Goal: Task Accomplishment & Management: Manage account settings

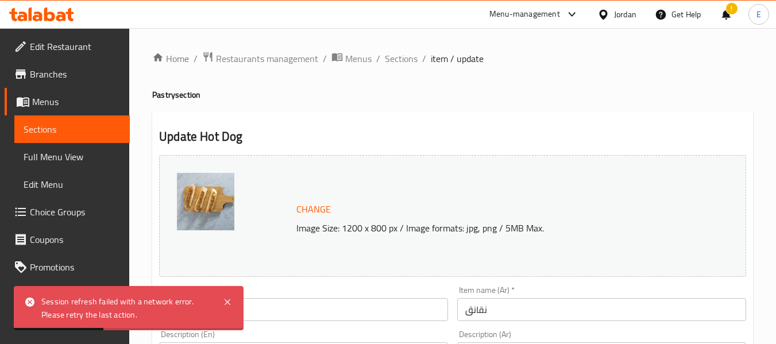
scroll to position [484, 0]
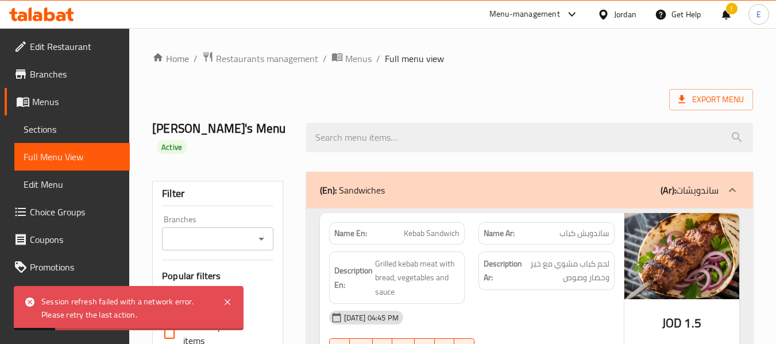
scroll to position [12406, 0]
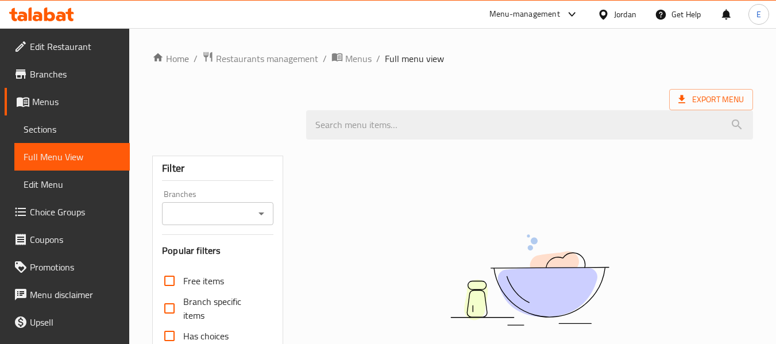
click at [597, 53] on ol "Home / Restaurants management / Menus / Full menu view" at bounding box center [452, 58] width 601 height 15
click at [619, 20] on div "Jordan" at bounding box center [625, 14] width 22 height 13
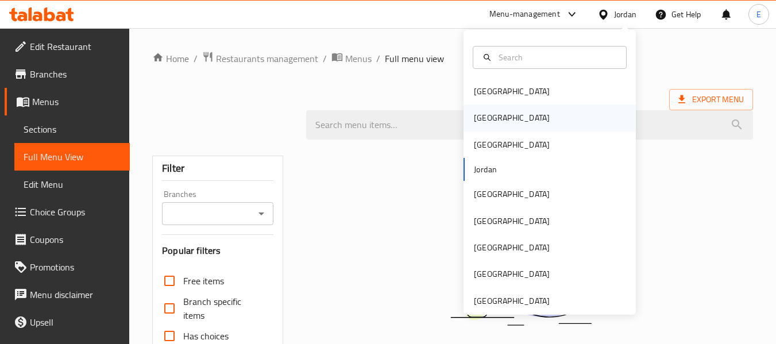
click at [475, 120] on div "[GEOGRAPHIC_DATA]" at bounding box center [512, 117] width 76 height 13
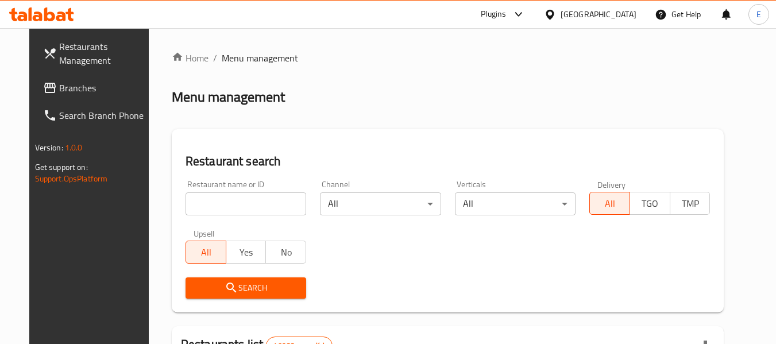
click at [59, 87] on span "Branches" at bounding box center [104, 88] width 91 height 14
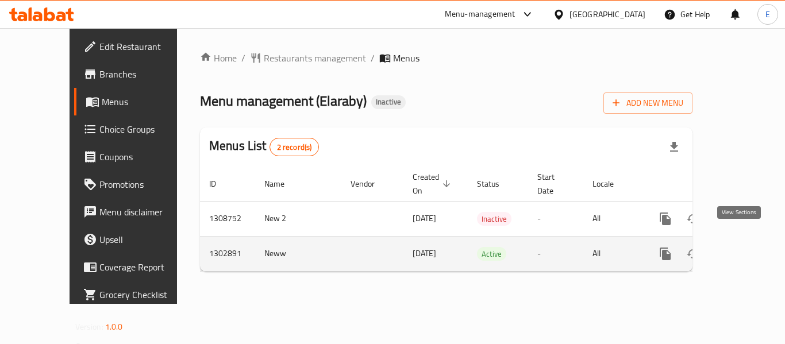
click at [743, 249] on icon "enhanced table" at bounding box center [748, 254] width 10 height 10
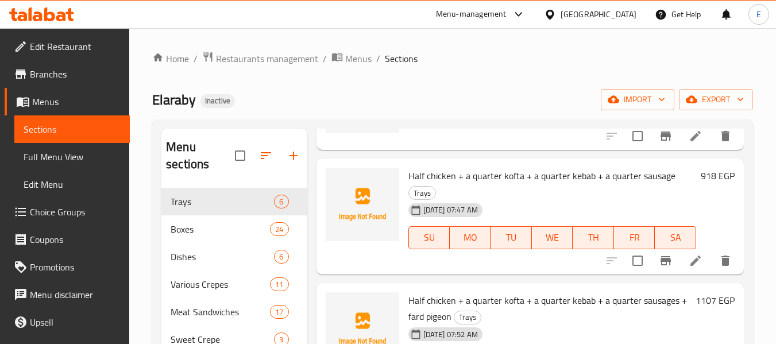
scroll to position [230, 0]
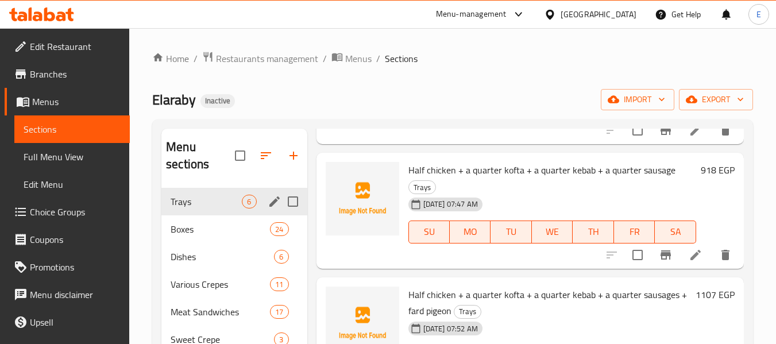
click at [192, 211] on div "Trays 6" at bounding box center [233, 202] width 145 height 28
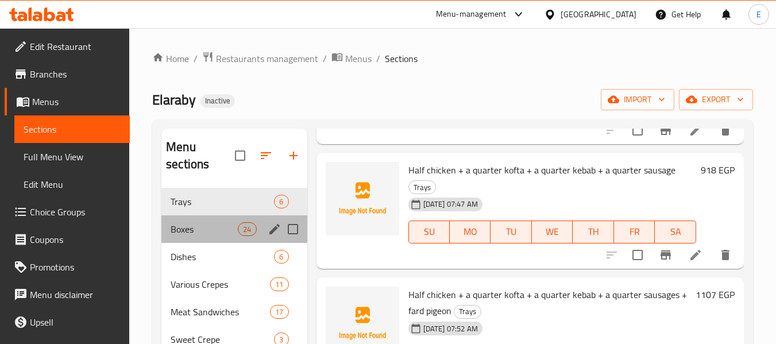
click at [191, 241] on div "Boxes 24" at bounding box center [233, 230] width 145 height 28
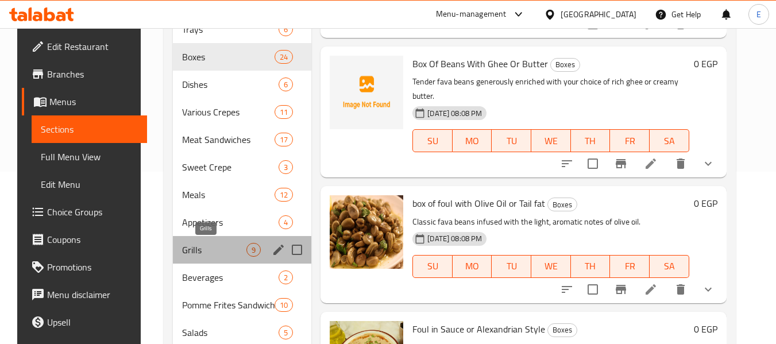
click at [200, 243] on span "Grills" at bounding box center [214, 250] width 64 height 14
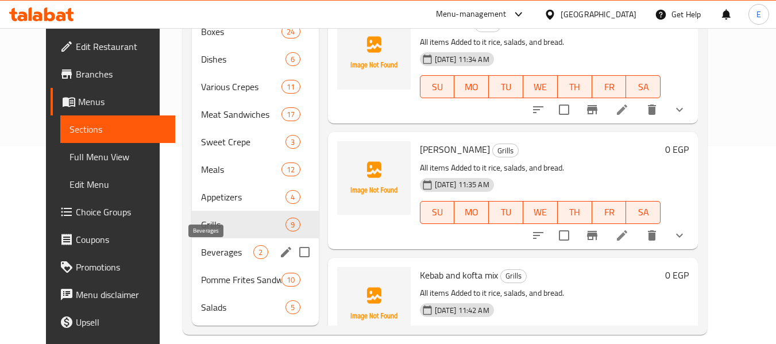
scroll to position [211, 0]
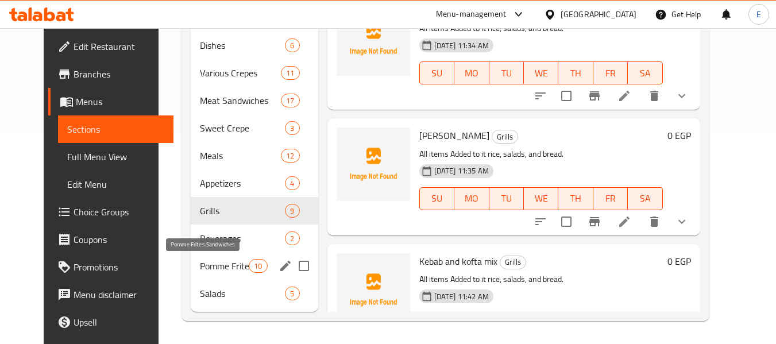
click at [200, 268] on span "Pomme Frites Sandwiches" at bounding box center [224, 266] width 49 height 14
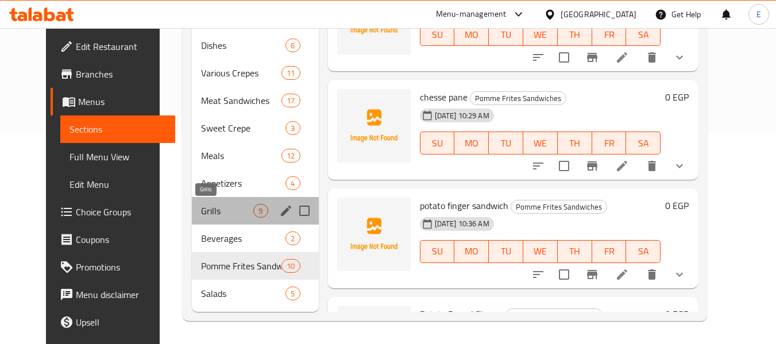
click at [240, 206] on span "Grills" at bounding box center [227, 211] width 52 height 14
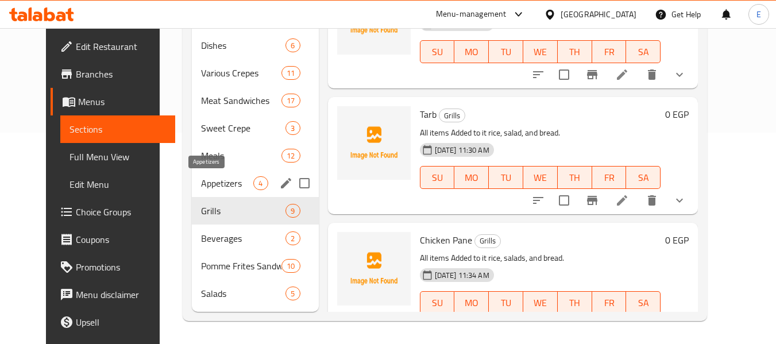
click at [218, 186] on span "Appetizers" at bounding box center [227, 183] width 52 height 14
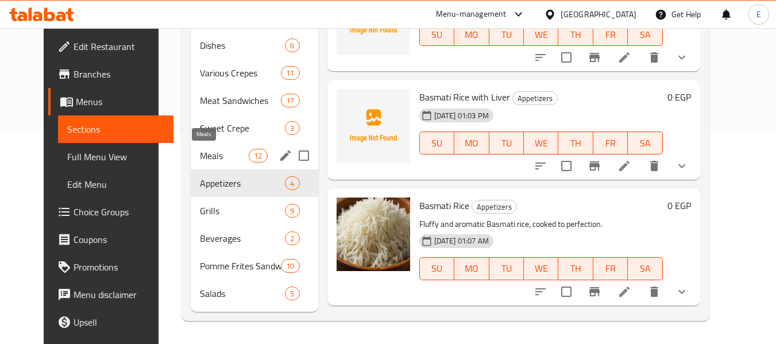
click at [211, 156] on span "Meals" at bounding box center [224, 156] width 49 height 14
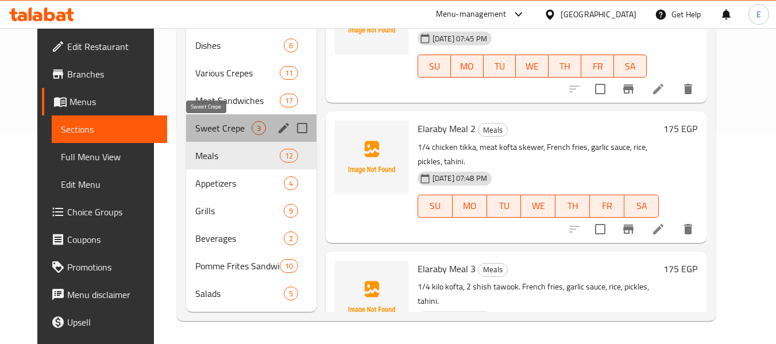
click at [210, 133] on span "Sweet Crepe" at bounding box center [223, 128] width 56 height 14
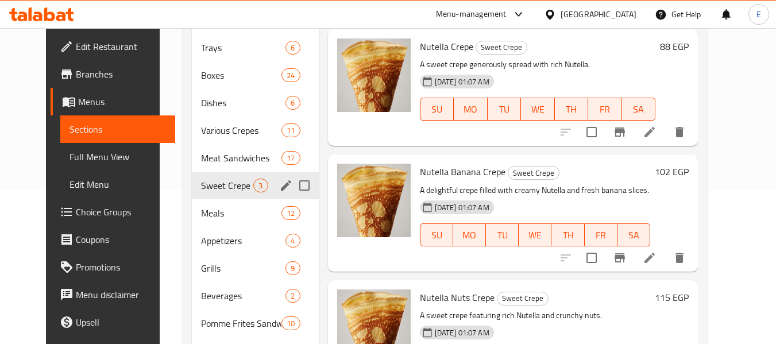
scroll to position [97, 0]
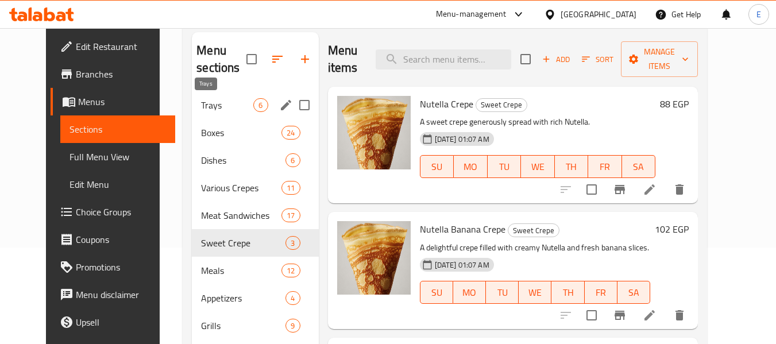
click at [218, 109] on span "Trays" at bounding box center [227, 105] width 52 height 14
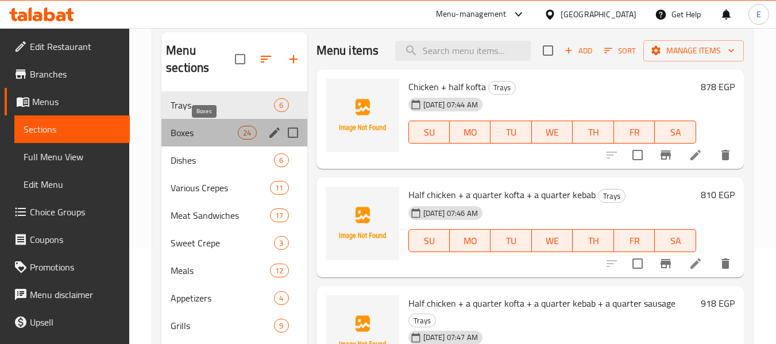
click at [216, 129] on span "Boxes" at bounding box center [204, 133] width 67 height 14
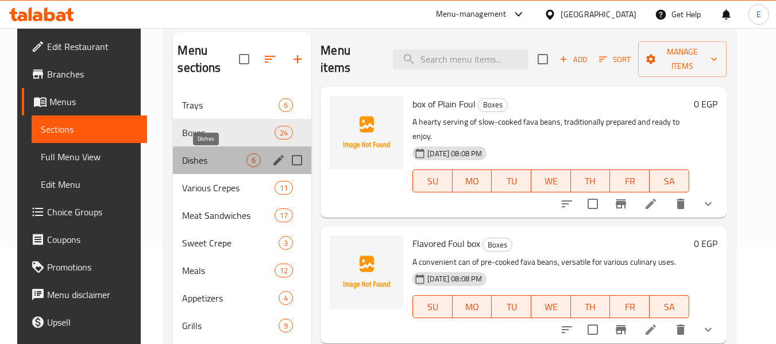
click at [216, 155] on span "Dishes" at bounding box center [214, 160] width 64 height 14
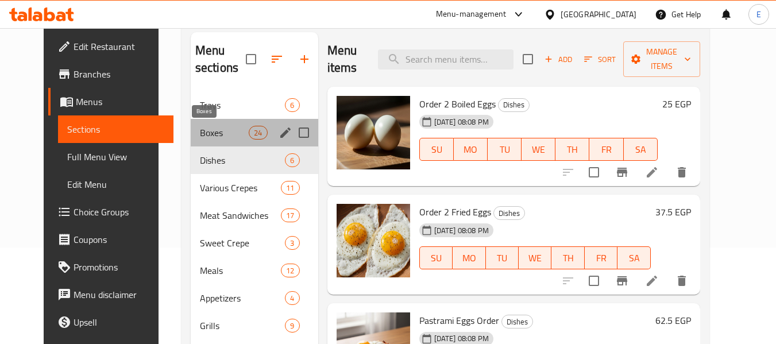
click at [211, 137] on span "Boxes" at bounding box center [224, 133] width 49 height 14
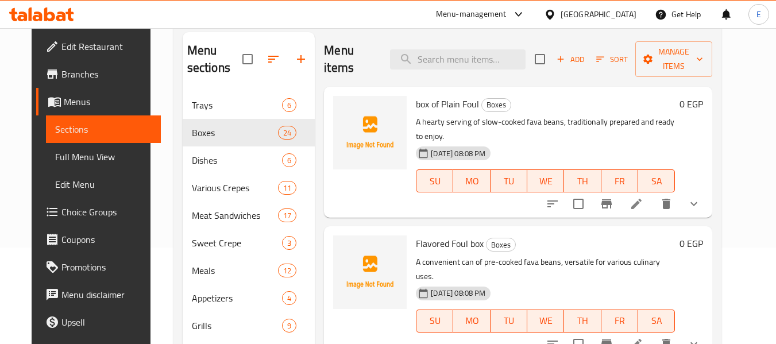
click at [76, 156] on span "Full Menu View" at bounding box center [103, 157] width 97 height 14
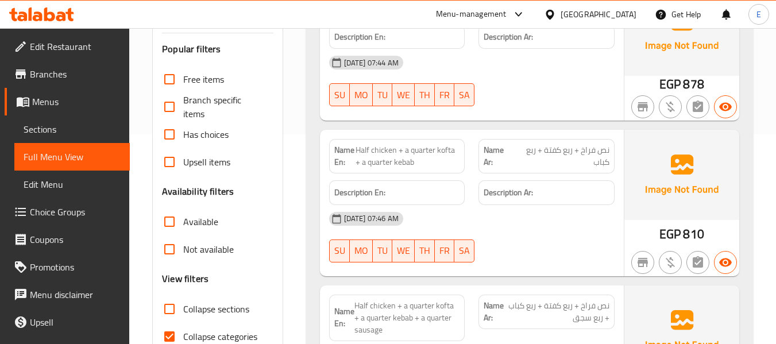
scroll to position [230, 0]
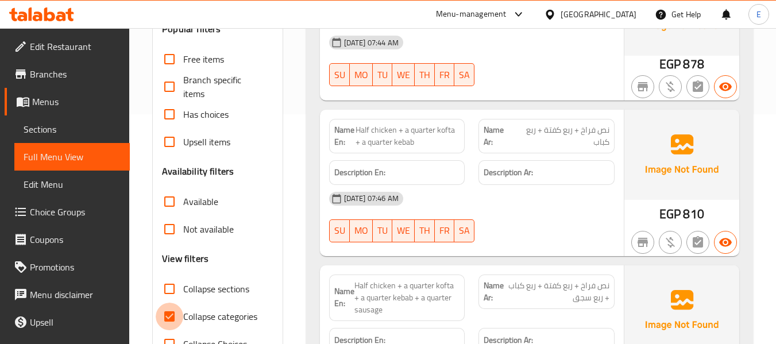
click at [168, 322] on input "Collapse categories" at bounding box center [170, 317] width 28 height 28
checkbox input "false"
click at [174, 290] on input "Collapse sections" at bounding box center [170, 289] width 28 height 28
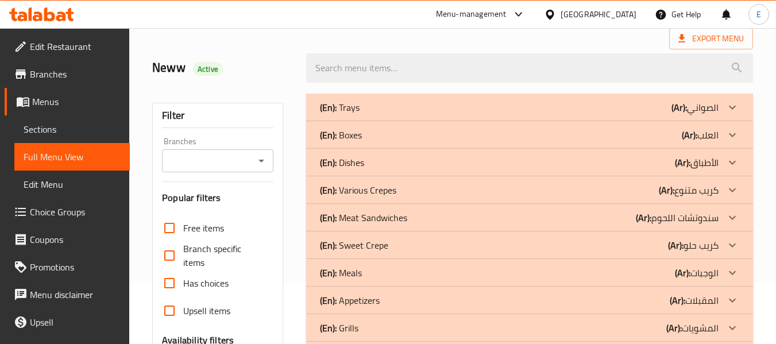
scroll to position [57, 0]
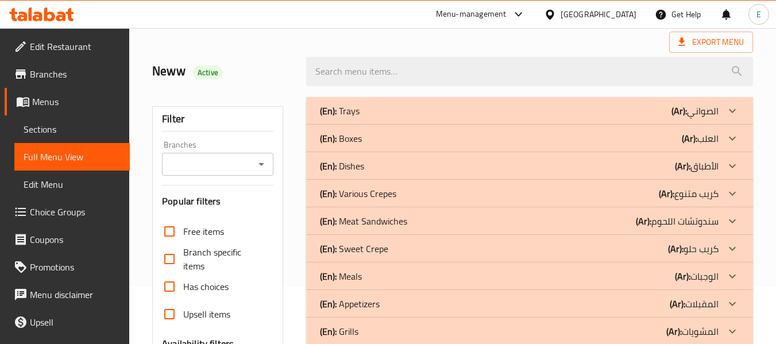
click at [631, 137] on div "(En): Boxes (Ar): العلب" at bounding box center [519, 139] width 399 height 14
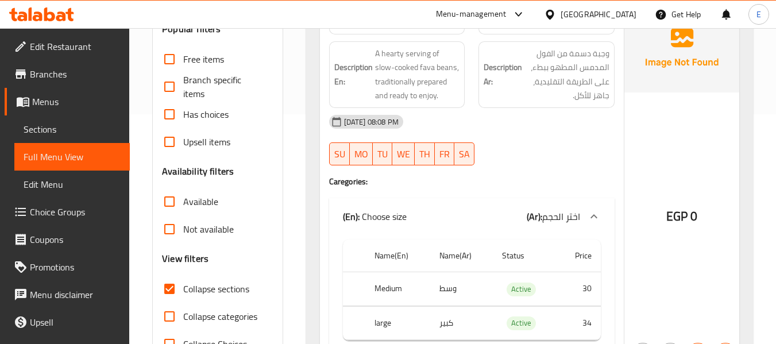
scroll to position [172, 0]
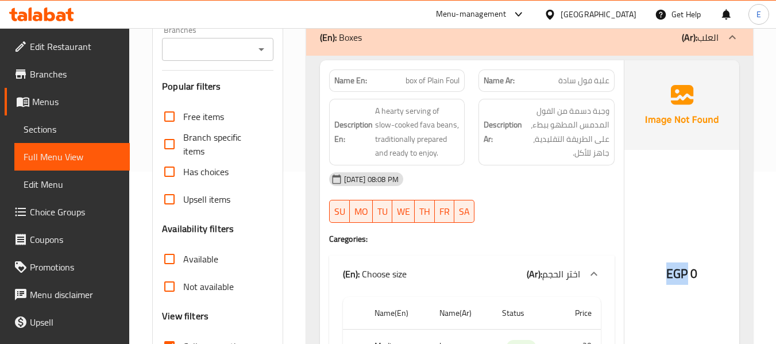
drag, startPoint x: 655, startPoint y: 268, endPoint x: 687, endPoint y: 274, distance: 33.4
click at [687, 274] on div "EGP 0" at bounding box center [682, 243] width 115 height 366
copy span "EGP"
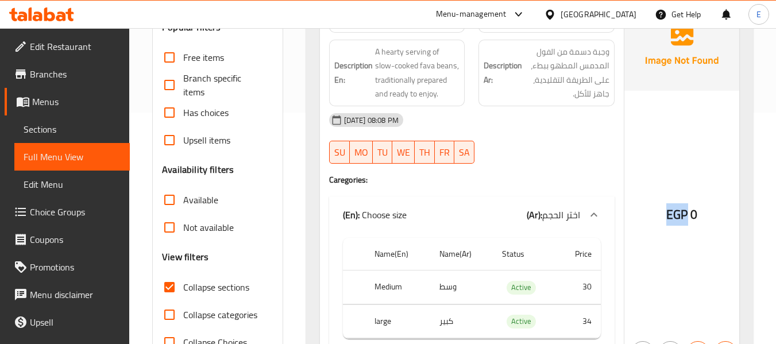
scroll to position [287, 0]
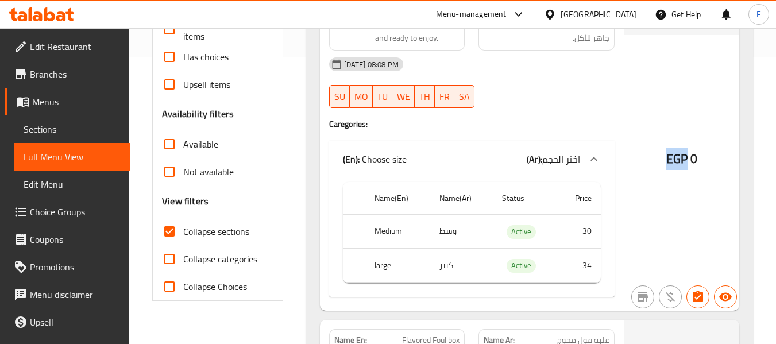
click at [171, 232] on input "Collapse sections" at bounding box center [170, 232] width 28 height 28
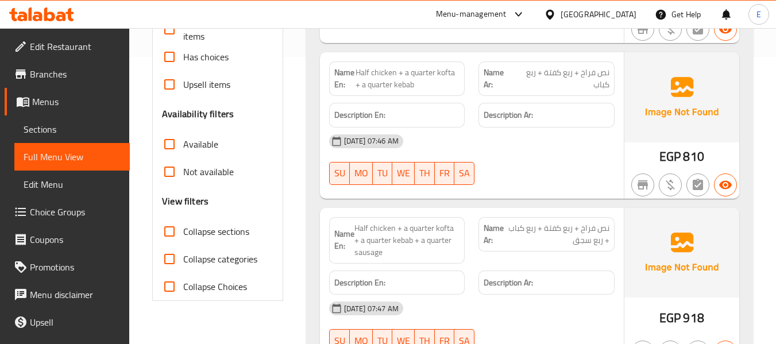
scroll to position [0, 0]
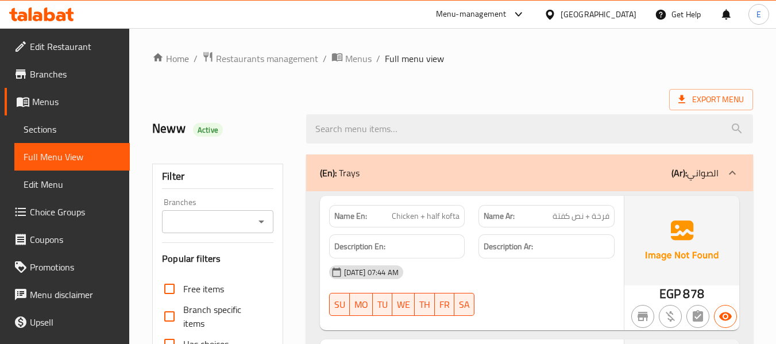
click at [605, 101] on div "Export Menu" at bounding box center [452, 99] width 601 height 21
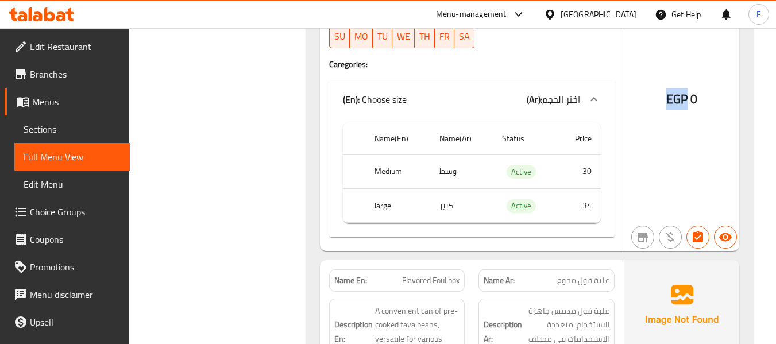
drag, startPoint x: 665, startPoint y: 99, endPoint x: 687, endPoint y: 97, distance: 21.4
click at [687, 97] on div "EGP 0" at bounding box center [682, 69] width 115 height 366
copy span "EGP"
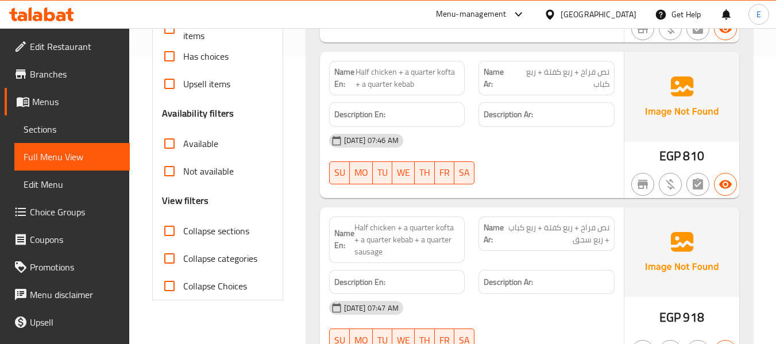
scroll to position [295, 0]
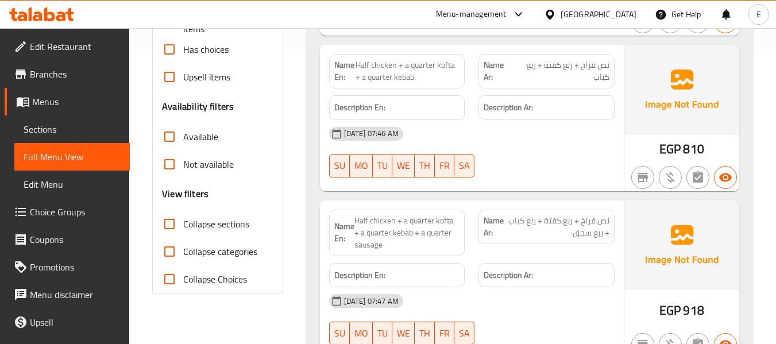
click at [170, 222] on input "Collapse sections" at bounding box center [170, 224] width 28 height 28
checkbox input "true"
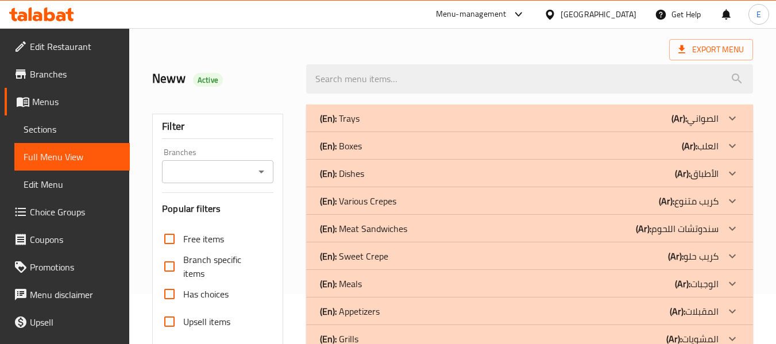
scroll to position [37, 0]
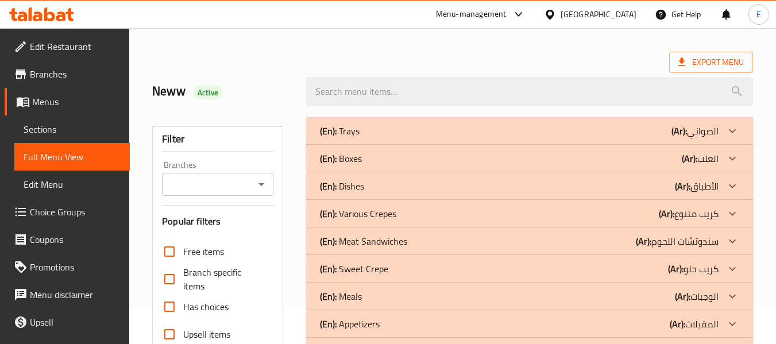
click at [626, 155] on div "(En): Boxes (Ar): العلب" at bounding box center [519, 159] width 399 height 14
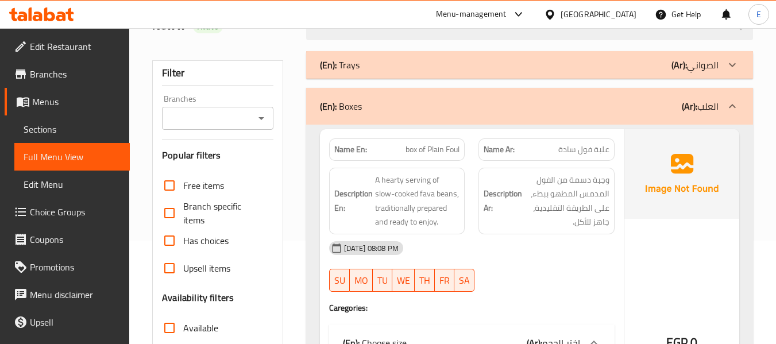
scroll to position [152, 0]
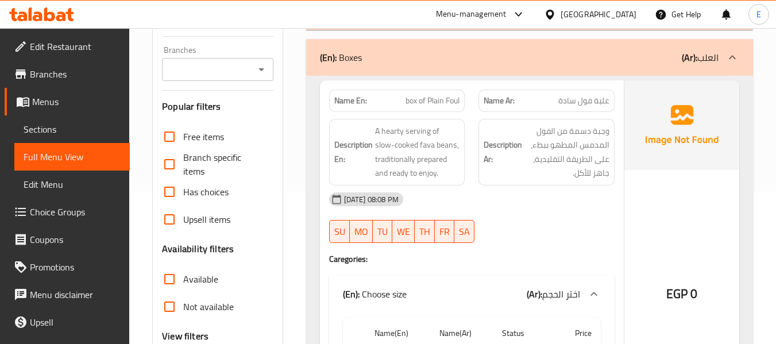
click at [581, 101] on span "علبة فول سادة" at bounding box center [584, 101] width 51 height 12
click at [453, 99] on span "box of Plain Foul" at bounding box center [433, 101] width 54 height 12
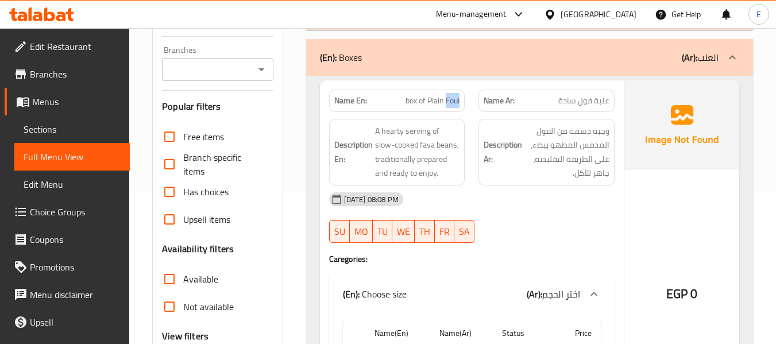
click at [453, 99] on span "box of Plain Foul" at bounding box center [433, 101] width 54 height 12
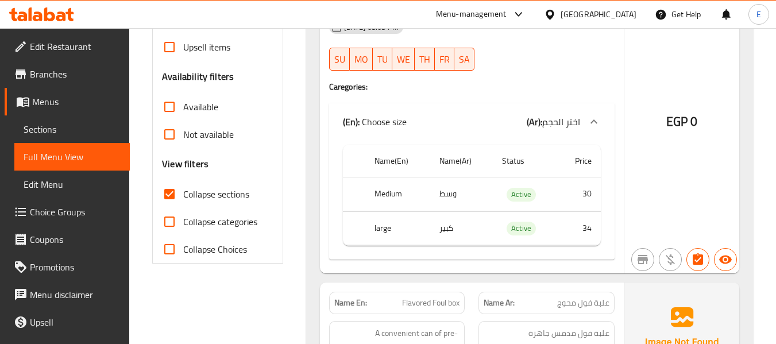
scroll to position [382, 0]
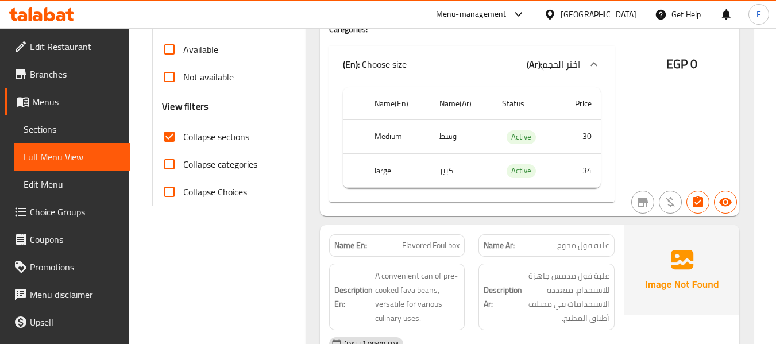
click at [388, 136] on th "Medium" at bounding box center [398, 137] width 65 height 34
click at [388, 135] on th "Medium" at bounding box center [398, 137] width 65 height 34
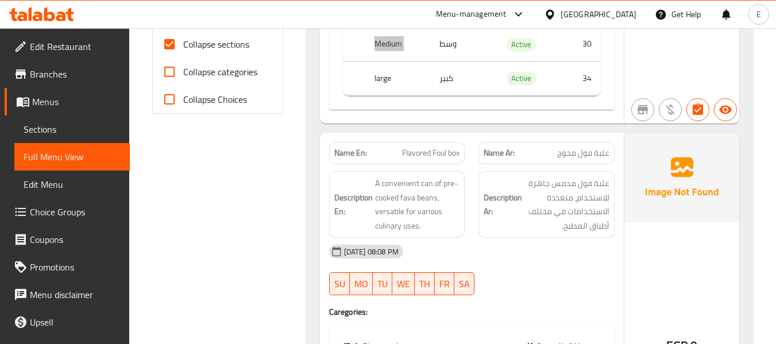
scroll to position [497, 0]
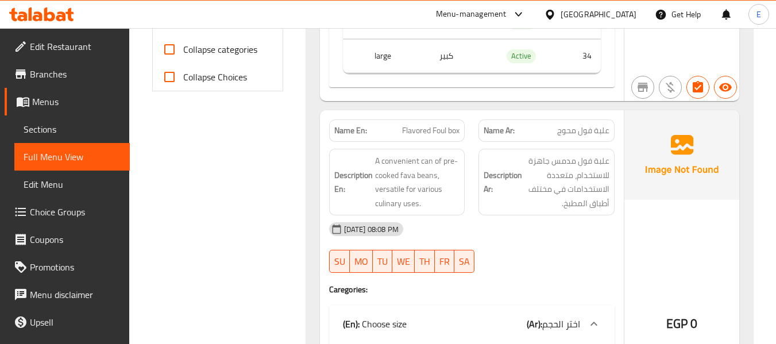
click at [598, 137] on span "علبة فول محوج" at bounding box center [583, 131] width 52 height 12
click at [445, 144] on div "Description En: A convenient can of pre-cooked fava beans, versatile for variou…" at bounding box center [397, 182] width 150 height 80
click at [444, 139] on div "Name En: Flavored Foul box" at bounding box center [397, 131] width 136 height 22
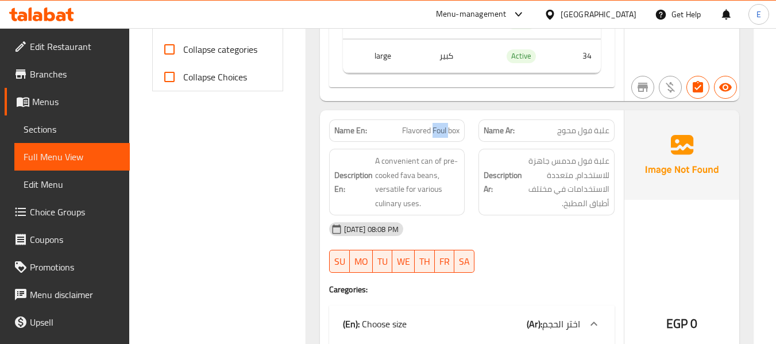
click at [444, 139] on div "Name En: Flavored Foul box" at bounding box center [397, 131] width 136 height 22
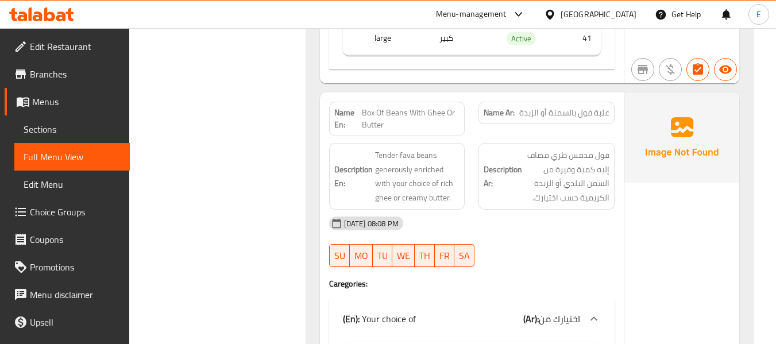
scroll to position [899, 0]
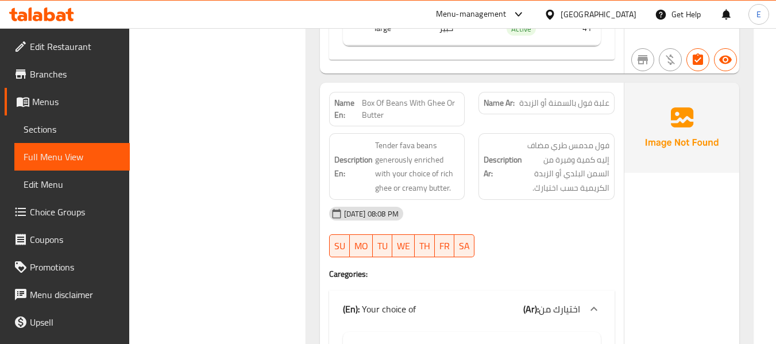
click at [546, 94] on div "Name Ar: علبة فول بالسمنة أو الزبدة" at bounding box center [547, 103] width 136 height 22
click at [565, 109] on span "علبة فول بالسمنة أو الزبدة" at bounding box center [565, 103] width 90 height 12
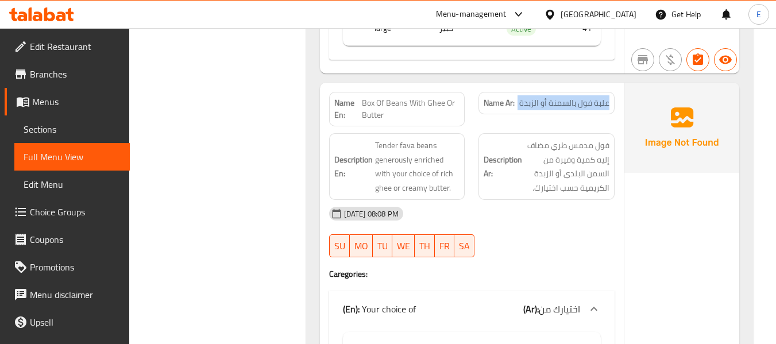
click at [565, 109] on span "علبة فول بالسمنة أو الزبدة" at bounding box center [565, 103] width 90 height 12
click at [414, 101] on span "Box Of Beans With Ghee Or Butter" at bounding box center [411, 109] width 98 height 24
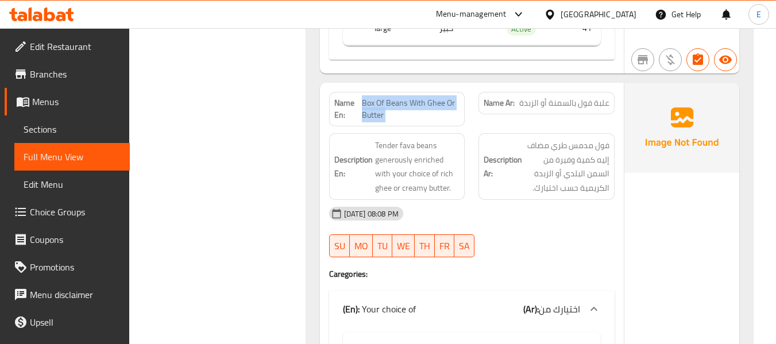
click at [414, 101] on span "Box Of Beans With Ghee Or Butter" at bounding box center [411, 109] width 98 height 24
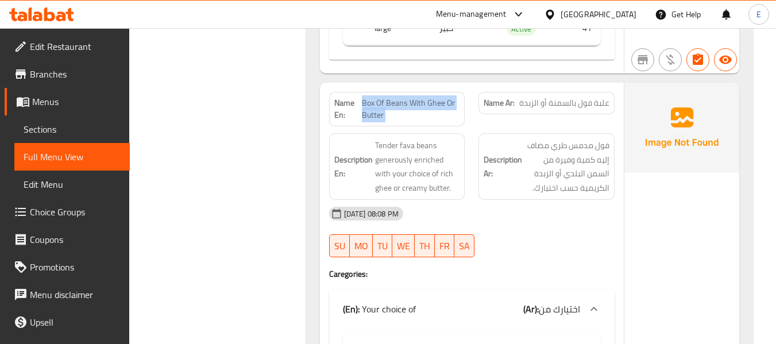
click at [414, 101] on span "Box Of Beans With Ghee Or Butter" at bounding box center [411, 109] width 98 height 24
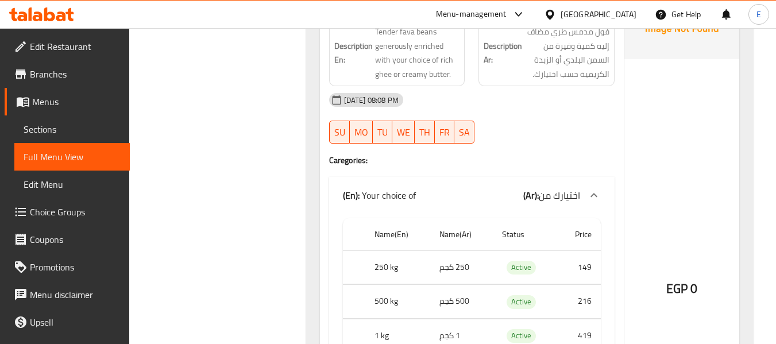
scroll to position [957, 0]
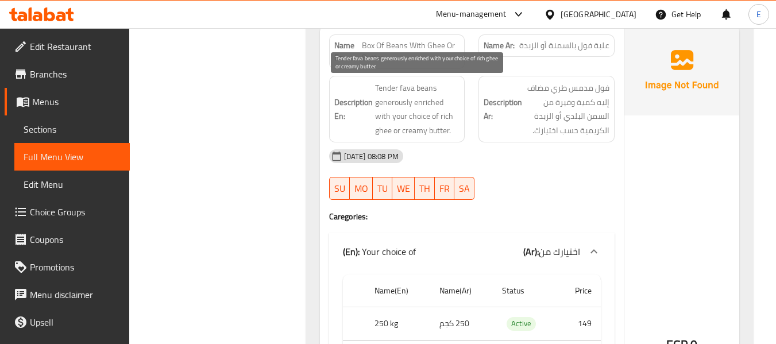
click at [426, 114] on span "Tender fava beans generously enriched with your choice of rich ghee or creamy b…" at bounding box center [417, 109] width 85 height 56
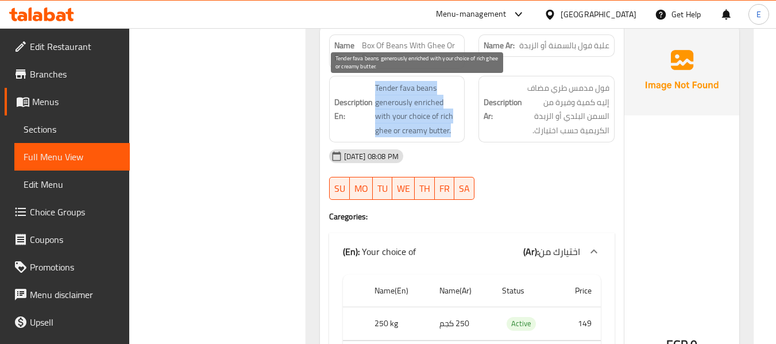
click at [426, 114] on span "Tender fava beans generously enriched with your choice of rich ghee or creamy b…" at bounding box center [417, 109] width 85 height 56
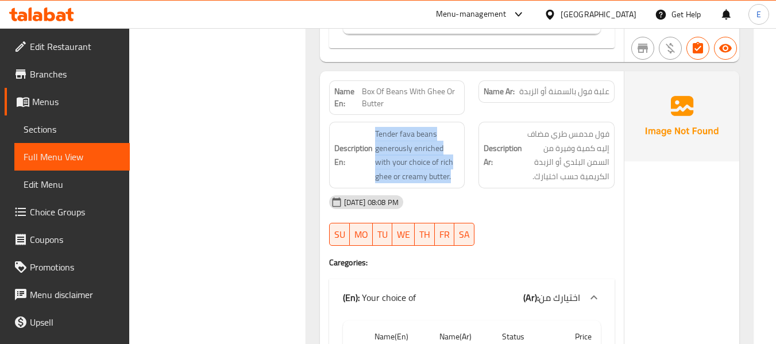
scroll to position [899, 0]
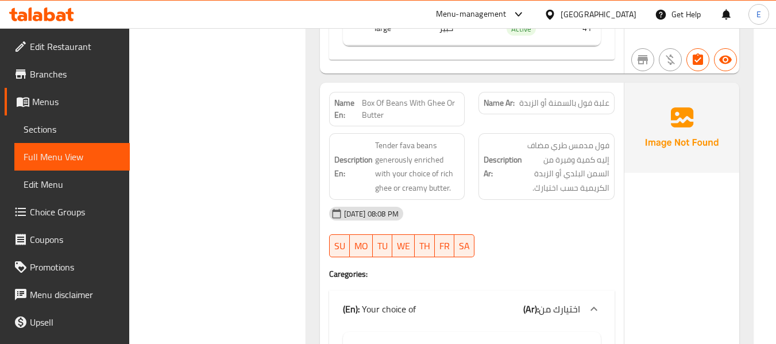
click at [559, 107] on span "علبة فول بالسمنة أو الزبدة" at bounding box center [565, 103] width 90 height 12
click at [448, 99] on span "Box Of Beans With Ghee Or Butter" at bounding box center [411, 109] width 98 height 24
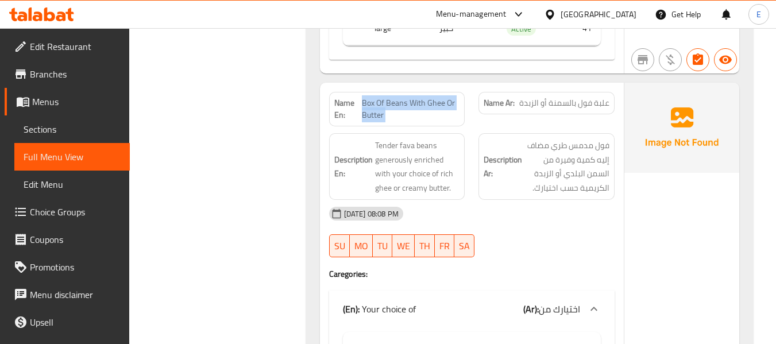
click at [448, 99] on span "Box Of Beans With Ghee Or Butter" at bounding box center [411, 109] width 98 height 24
click at [424, 111] on span "Box Of Beans With Ghee Or Butter" at bounding box center [411, 109] width 98 height 24
click at [428, 99] on span "Box Of Beans With Ghee Or Butter" at bounding box center [411, 109] width 98 height 24
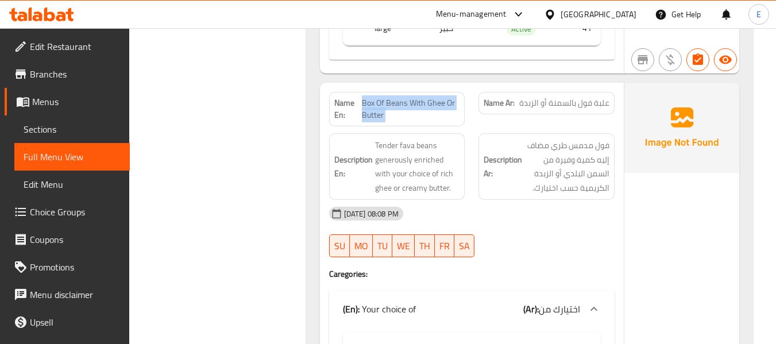
copy span "Box Of Beans With Ghee Or Butter"
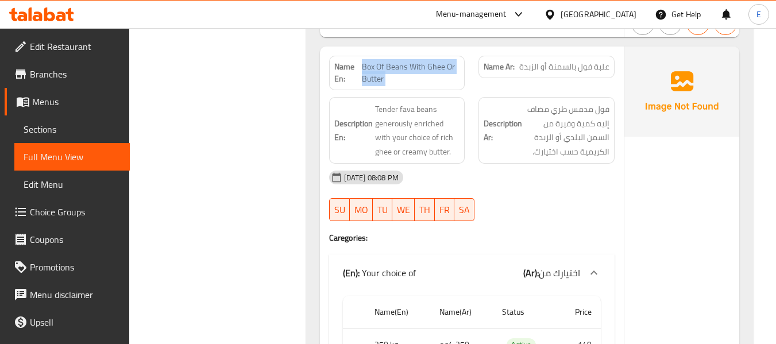
scroll to position [842, 0]
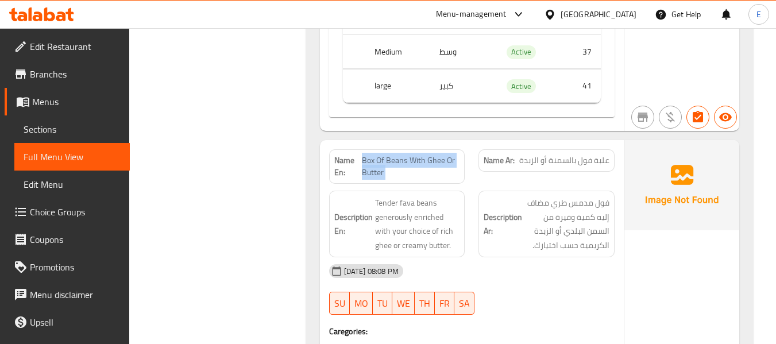
click at [413, 167] on span "Box Of Beans With Ghee Or Butter" at bounding box center [411, 167] width 98 height 24
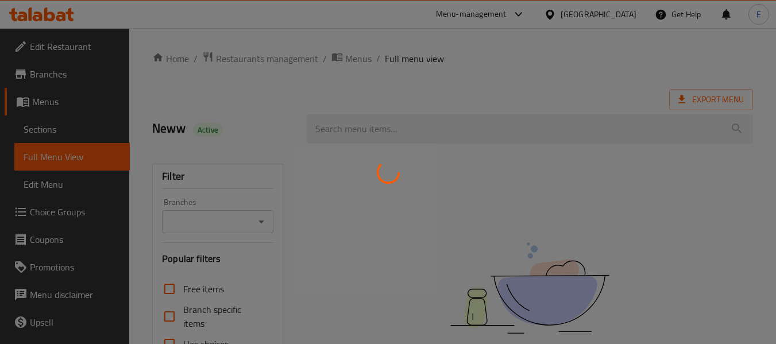
click at [41, 133] on div at bounding box center [388, 172] width 776 height 344
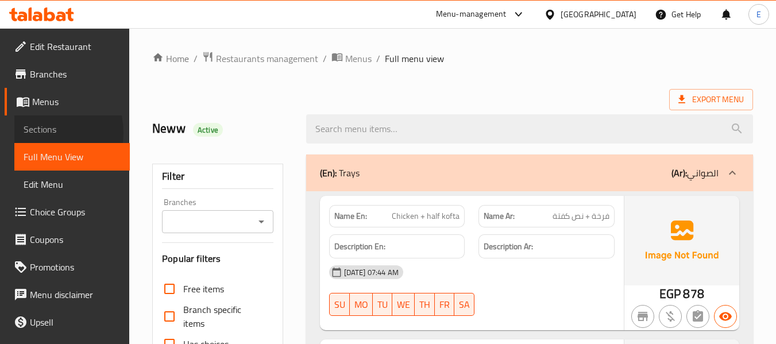
click at [42, 133] on span "Sections" at bounding box center [72, 129] width 97 height 14
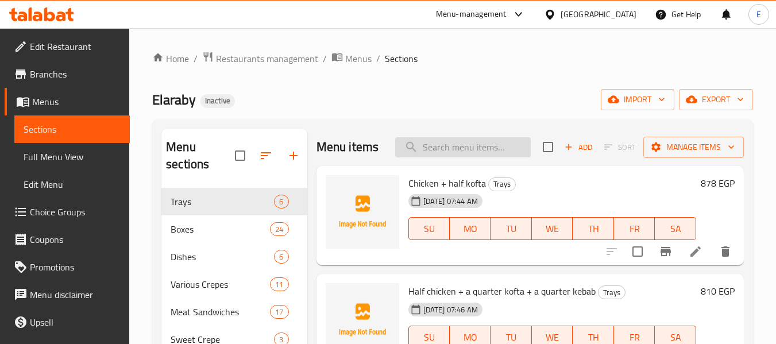
click at [457, 155] on input "search" at bounding box center [463, 147] width 136 height 20
paste input "Box Of Beans With Ghee Or Butter"
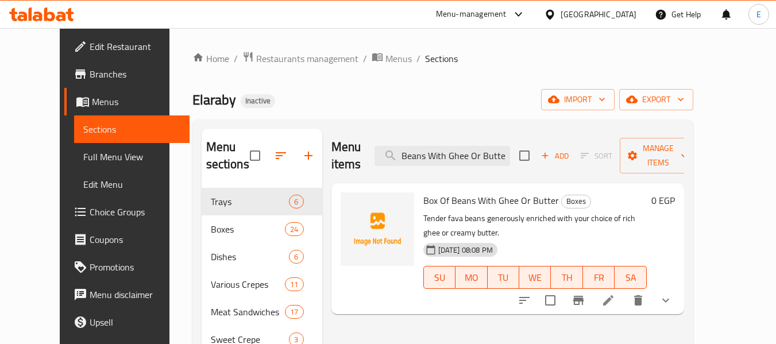
type input "Box Of Beans With Ghee Or Butter"
click at [615, 294] on icon at bounding box center [609, 301] width 14 height 14
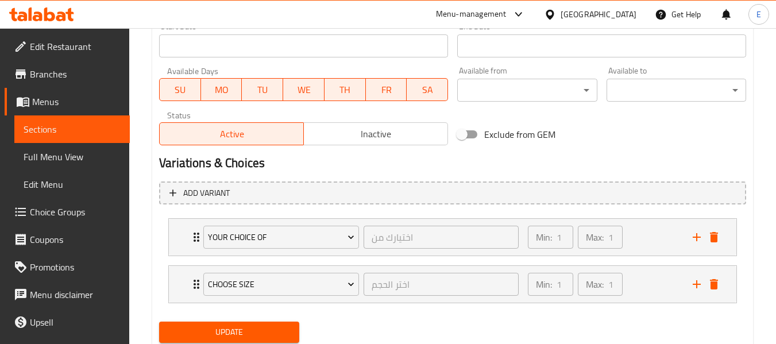
scroll to position [534, 0]
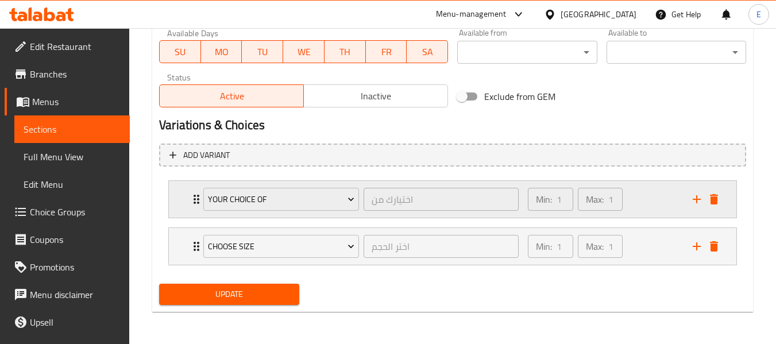
click at [188, 201] on div "Your choice of اختيارك من ​ Min: 1 ​ Max: 1 ​" at bounding box center [453, 199] width 568 height 37
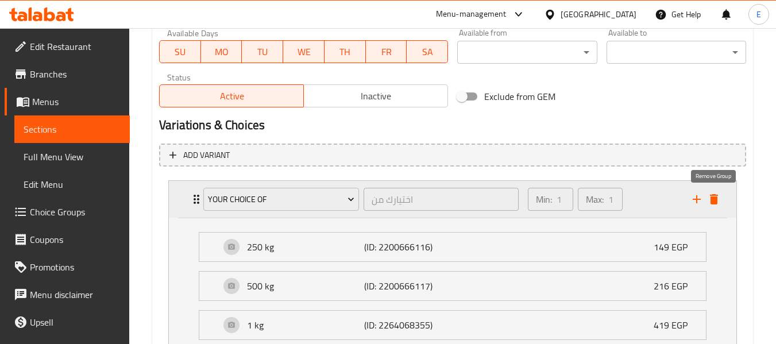
click at [717, 206] on icon "delete" at bounding box center [714, 200] width 14 height 14
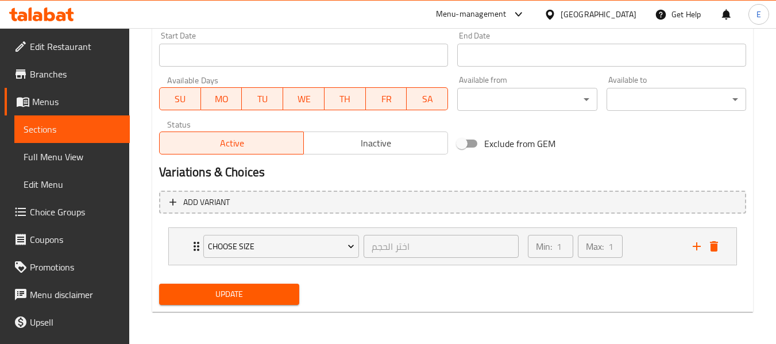
scroll to position [487, 0]
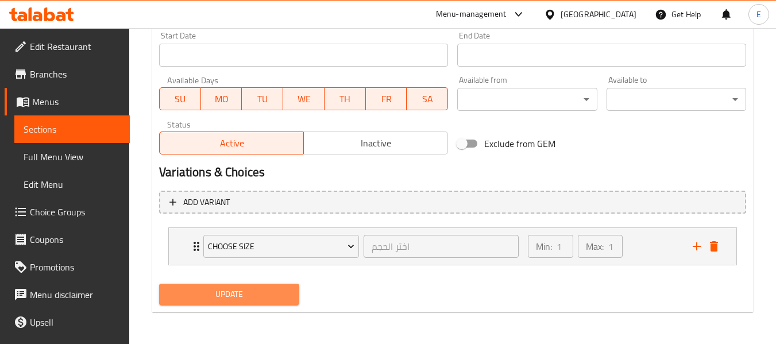
click at [261, 295] on span "Update" at bounding box center [228, 294] width 121 height 14
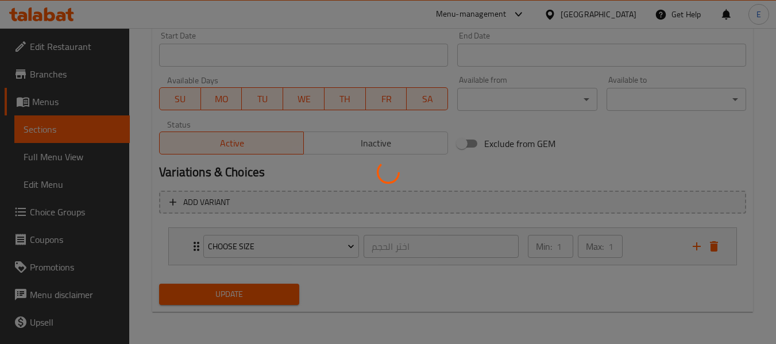
click at [261, 295] on div at bounding box center [388, 172] width 776 height 344
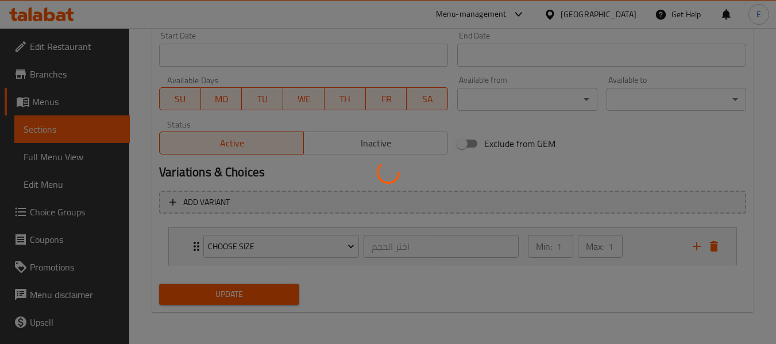
click at [261, 295] on div at bounding box center [388, 172] width 776 height 344
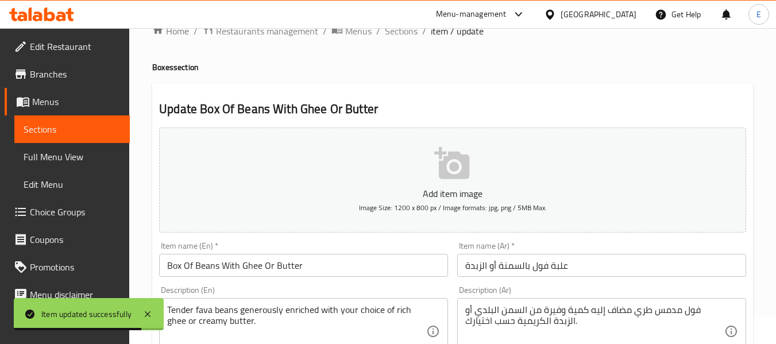
scroll to position [27, 0]
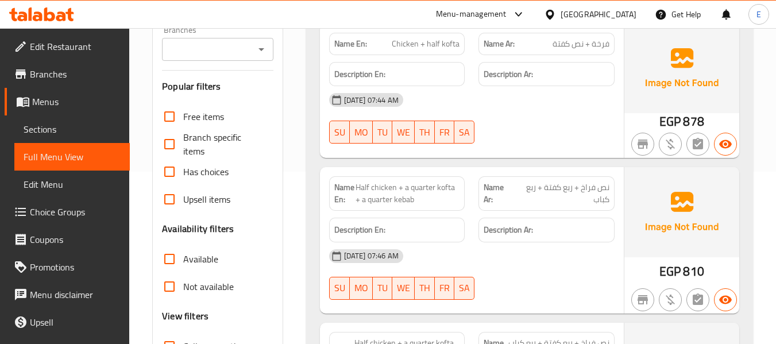
scroll to position [230, 0]
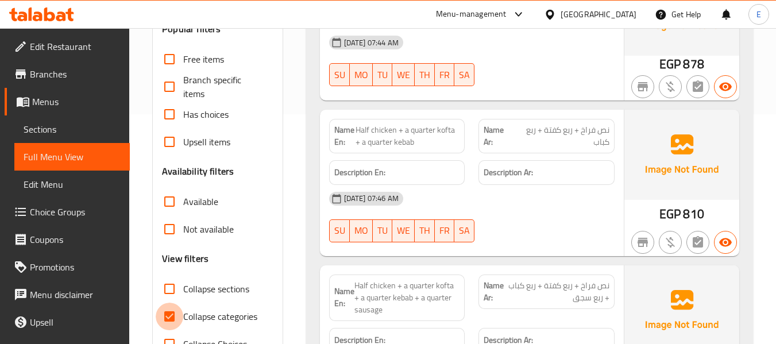
click at [163, 314] on input "Collapse categories" at bounding box center [170, 317] width 28 height 28
checkbox input "false"
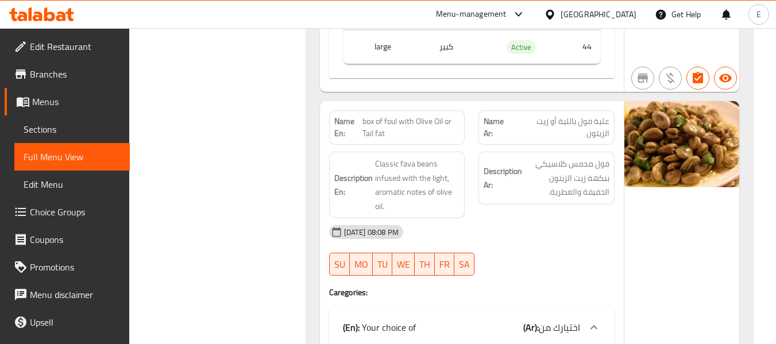
scroll to position [2294, 0]
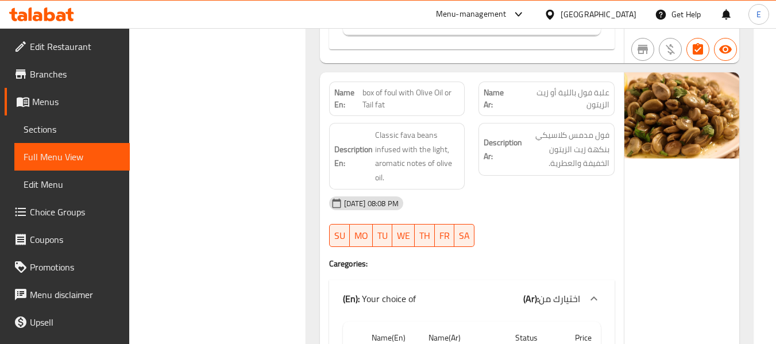
click at [557, 94] on span "علبة فول باللية أو زيت الزيتون" at bounding box center [561, 99] width 95 height 24
click at [387, 104] on span "box of foul with Olive Oil or Tail fat" at bounding box center [412, 99] width 98 height 24
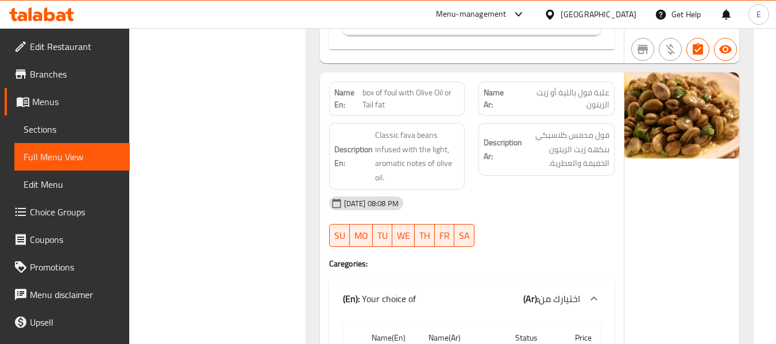
click at [387, 104] on span "box of foul with Olive Oil or Tail fat" at bounding box center [412, 99] width 98 height 24
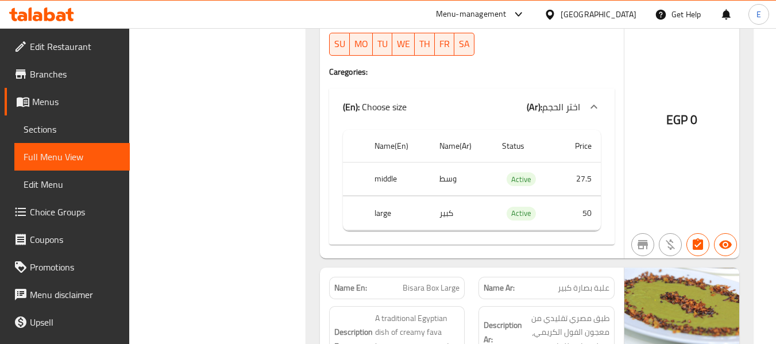
scroll to position [7466, 0]
